Goal: Task Accomplishment & Management: Manage account settings

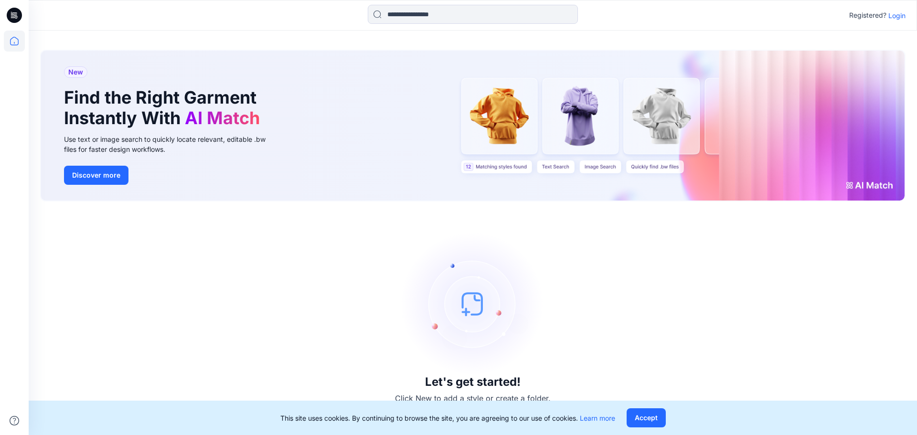
click at [898, 16] on p "Login" at bounding box center [897, 16] width 17 height 10
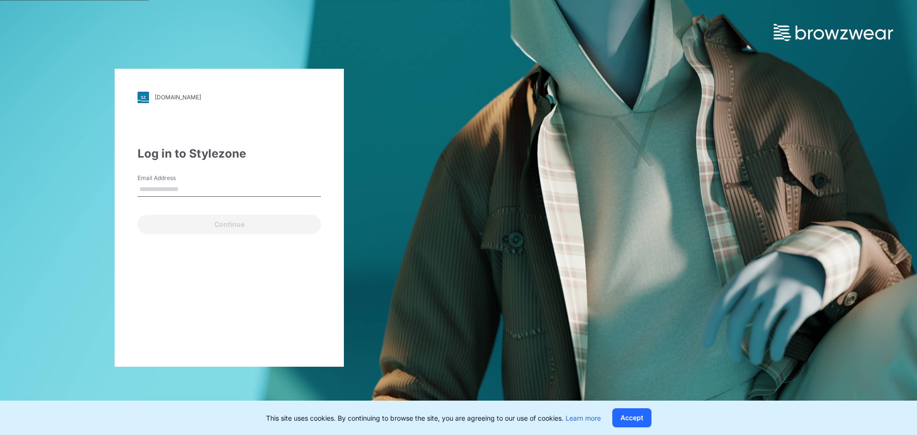
type input "**********"
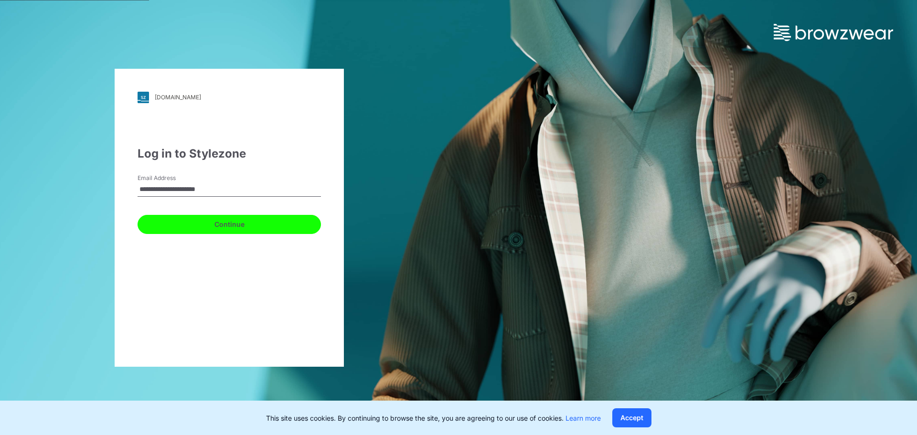
drag, startPoint x: 151, startPoint y: 230, endPoint x: 240, endPoint y: 221, distance: 89.8
click at [153, 230] on button "Continue" at bounding box center [229, 224] width 183 height 19
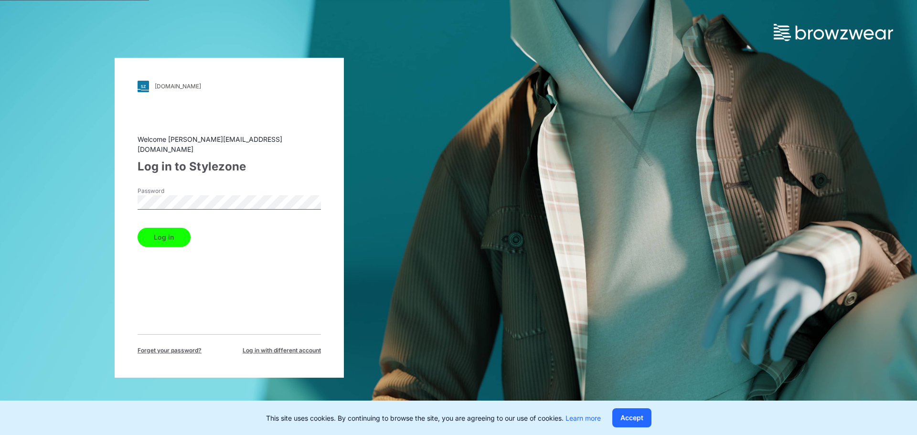
click at [180, 224] on div "Log in" at bounding box center [229, 235] width 183 height 23
click at [171, 228] on button "Log in" at bounding box center [164, 237] width 53 height 19
